Goal: Information Seeking & Learning: Understand process/instructions

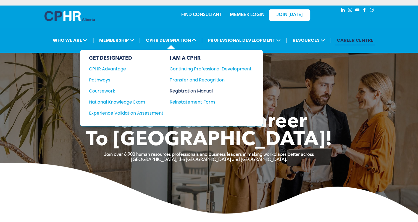
click at [177, 88] on div "Registration Manual" at bounding box center [206, 90] width 74 height 7
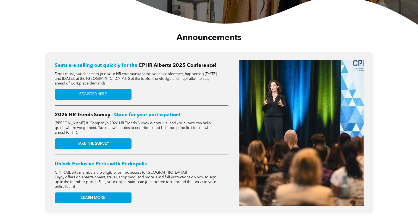
scroll to position [238, 0]
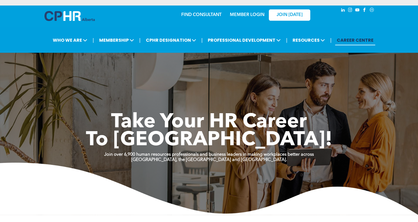
click at [202, 48] on div "| WHO WE ARE ASSOCIATION About CPHR Alberta Board of Directors Team Chapters FC…" at bounding box center [209, 40] width 418 height 25
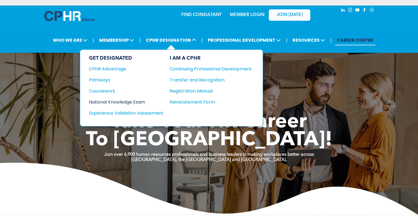
click at [120, 103] on div "National Knowledge Exam" at bounding box center [122, 102] width 67 height 7
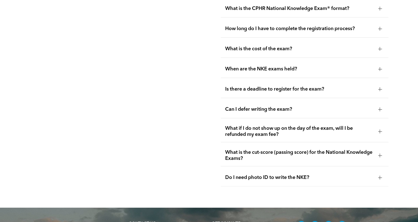
scroll to position [767, 0]
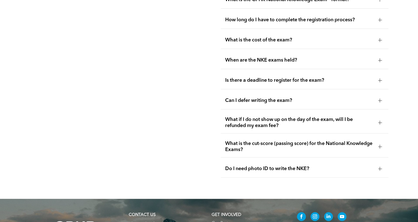
click at [264, 38] on span "What is the cost of the exam?" at bounding box center [299, 40] width 148 height 6
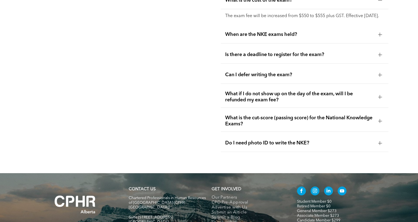
scroll to position [816, 0]
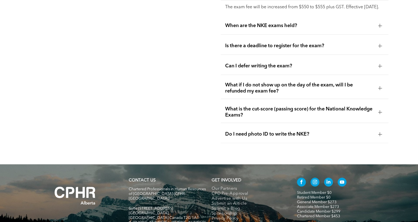
click at [272, 26] on div "When are the NKE exams held?" at bounding box center [305, 25] width 168 height 17
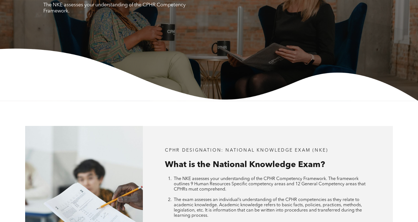
scroll to position [0, 0]
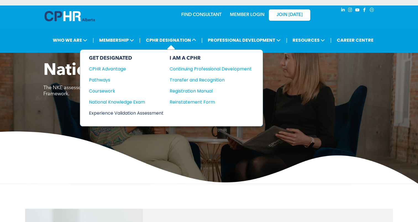
click at [126, 112] on div "Experience Validation Assessment" at bounding box center [122, 113] width 67 height 7
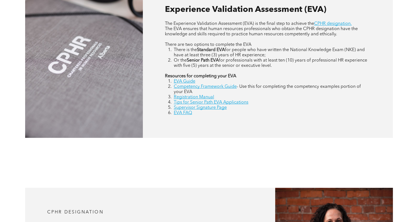
scroll to position [272, 0]
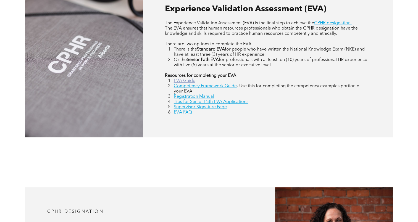
click at [186, 80] on link "EVA Guide" at bounding box center [185, 81] width 22 height 4
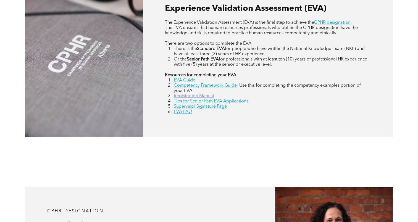
click at [194, 95] on link "Registration Manual" at bounding box center [194, 96] width 40 height 4
click at [189, 85] on link "Competency Framework Guide" at bounding box center [205, 85] width 63 height 4
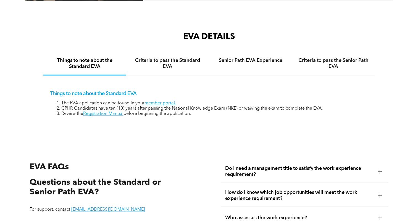
scroll to position [828, 0]
